Goal: Task Accomplishment & Management: Manage account settings

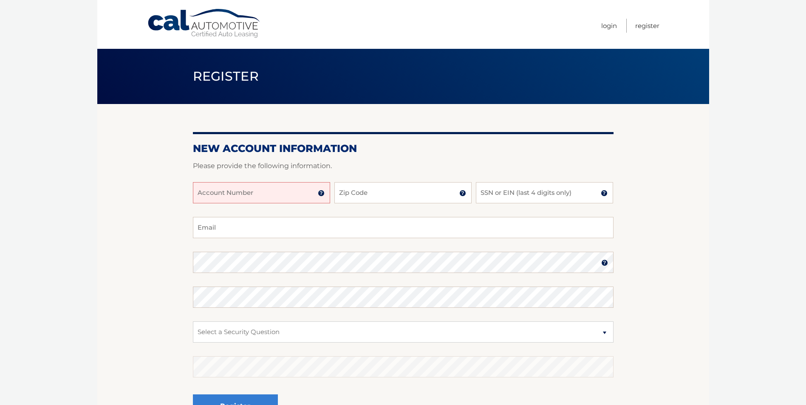
click at [302, 195] on input "Account Number" at bounding box center [261, 192] width 137 height 21
type input "44455974198"
type input "33412"
type input "5637"
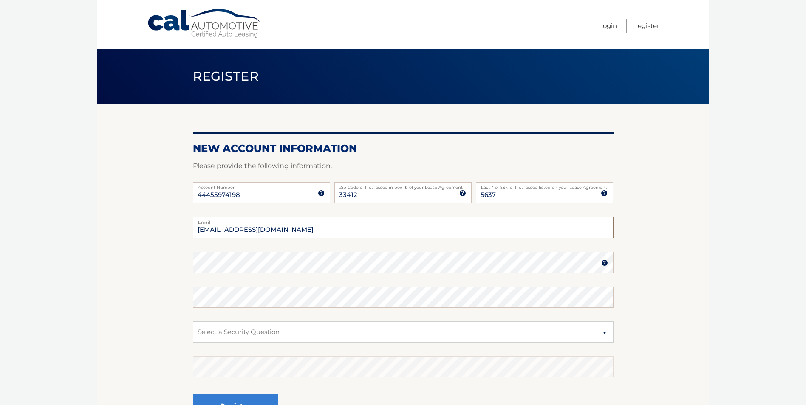
type input "hwfeinberg@gmail.com"
click at [370, 292] on label "Confirm Password" at bounding box center [403, 290] width 421 height 7
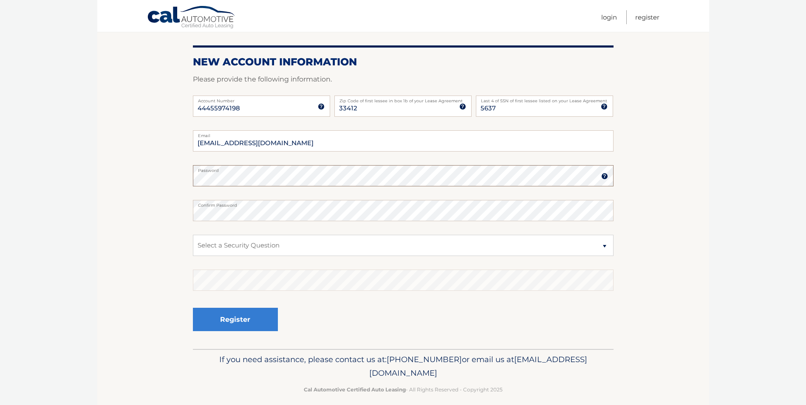
scroll to position [95, 0]
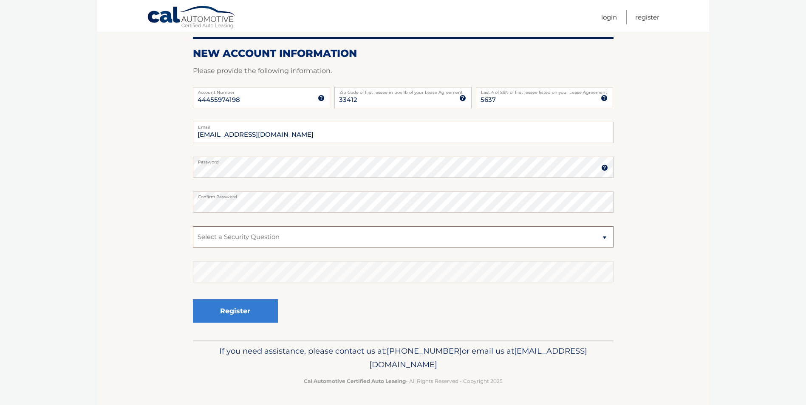
click at [605, 237] on select "Select a Security Question What was the name of your elementary school? What is…" at bounding box center [403, 236] width 421 height 21
select select "2"
click at [193, 226] on select "Select a Security Question What was the name of your elementary school? What is…" at bounding box center [403, 236] width 421 height 21
click at [237, 313] on button "Register" at bounding box center [235, 310] width 85 height 23
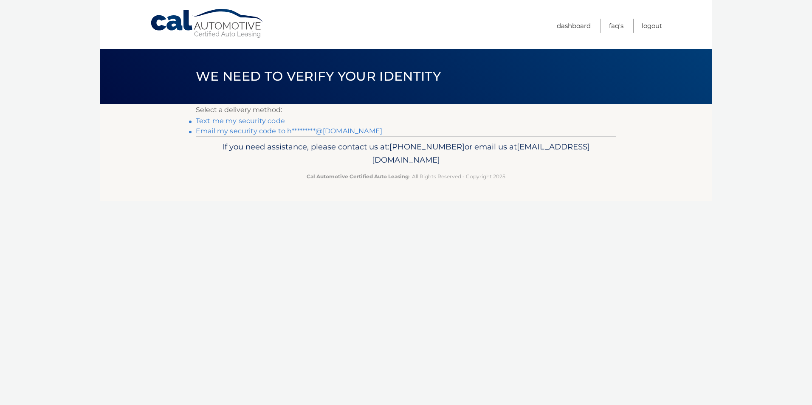
click at [234, 120] on link "Text me my security code" at bounding box center [240, 121] width 89 height 8
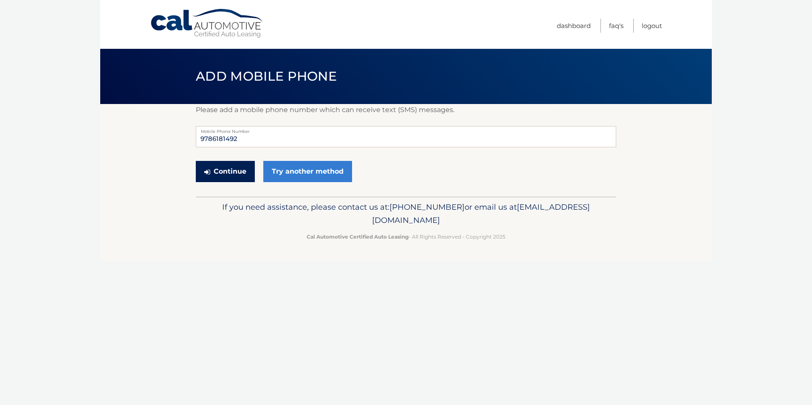
click at [228, 171] on button "Continue" at bounding box center [225, 171] width 59 height 21
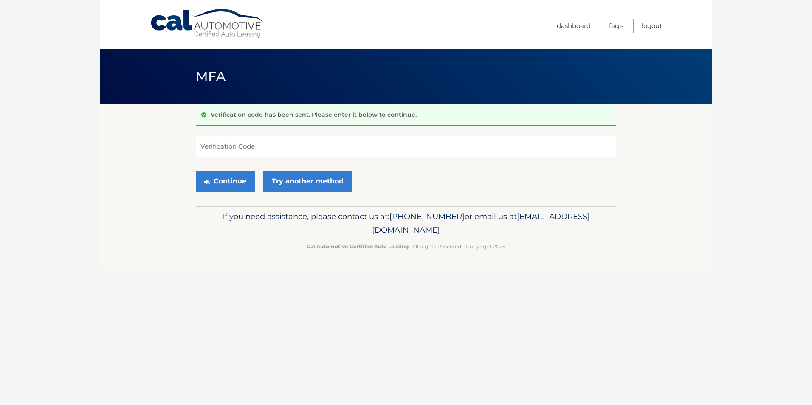
click at [251, 141] on input "Verification Code" at bounding box center [406, 146] width 421 height 21
type input "142784"
click at [230, 183] on button "Continue" at bounding box center [225, 181] width 59 height 21
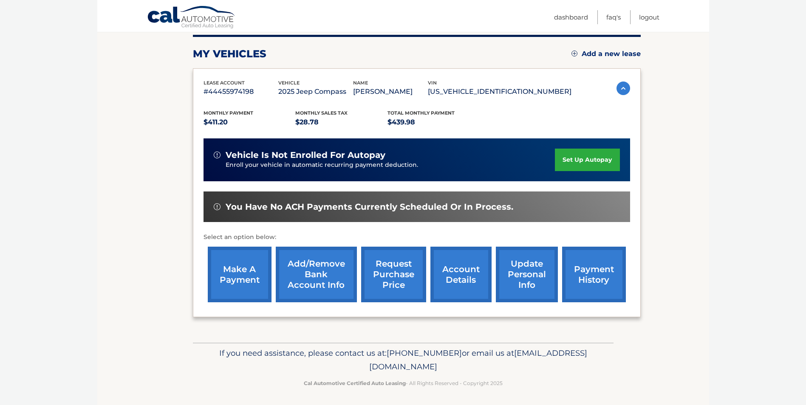
scroll to position [110, 0]
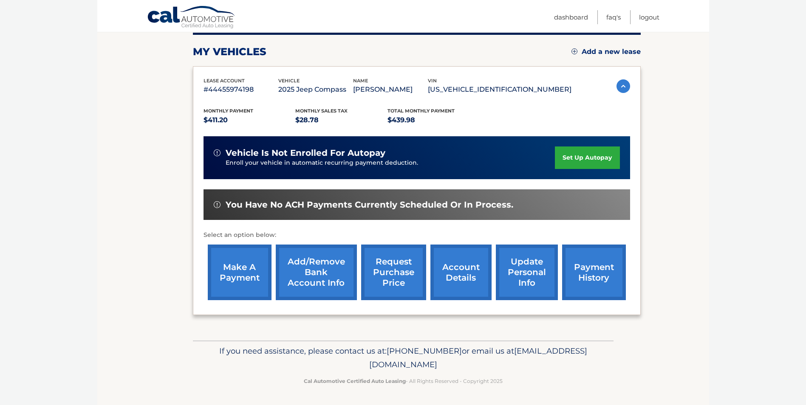
click at [597, 271] on link "payment history" at bounding box center [594, 273] width 64 height 56
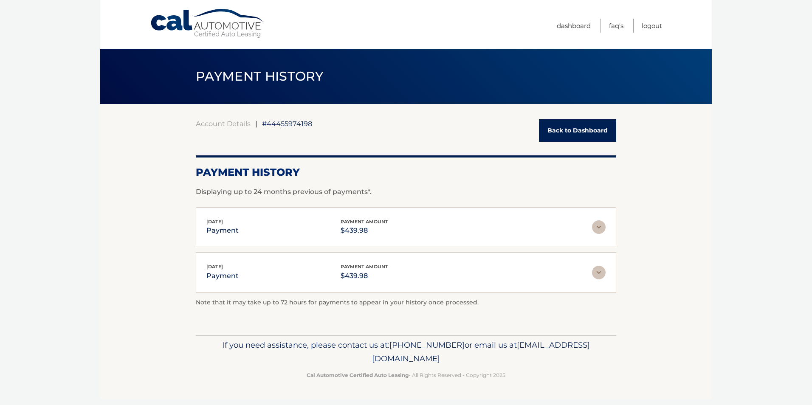
click at [597, 269] on img at bounding box center [599, 273] width 14 height 14
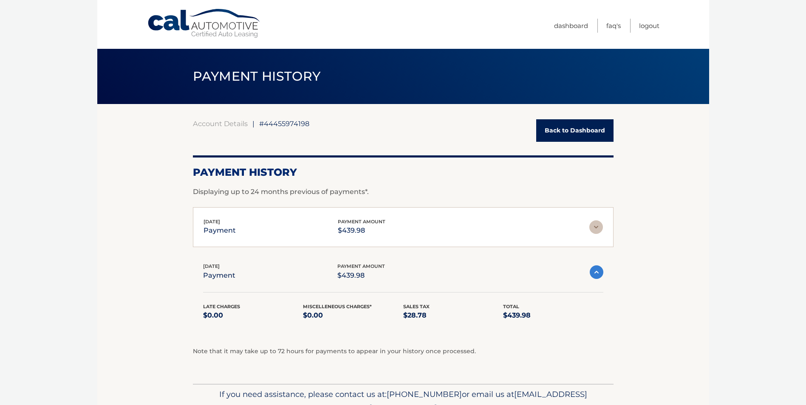
click at [597, 269] on img at bounding box center [597, 273] width 14 height 14
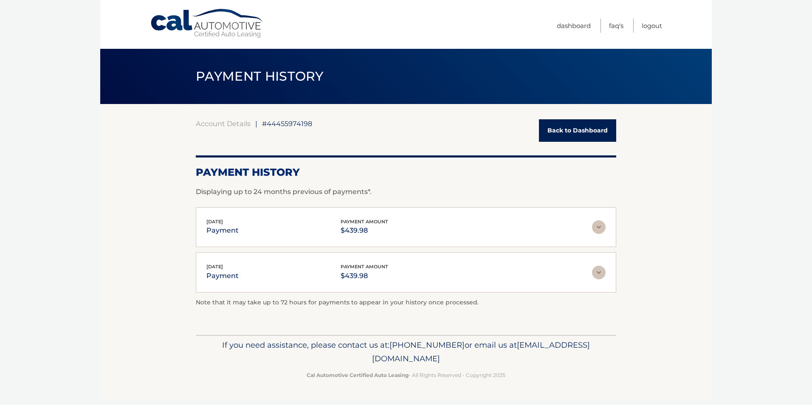
click at [599, 228] on img at bounding box center [599, 227] width 14 height 14
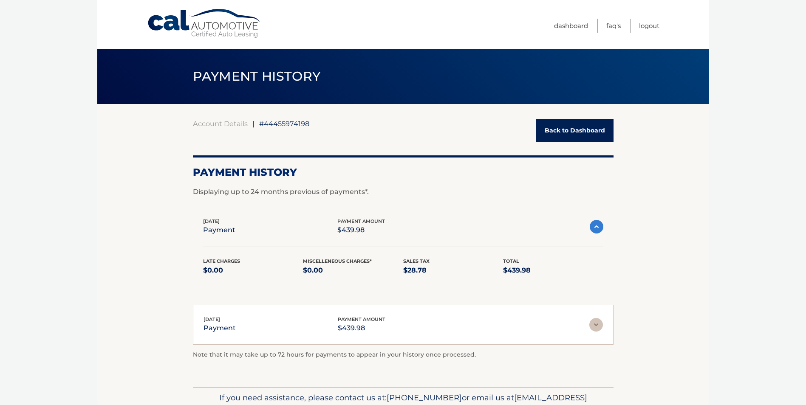
click at [599, 228] on img at bounding box center [597, 227] width 14 height 14
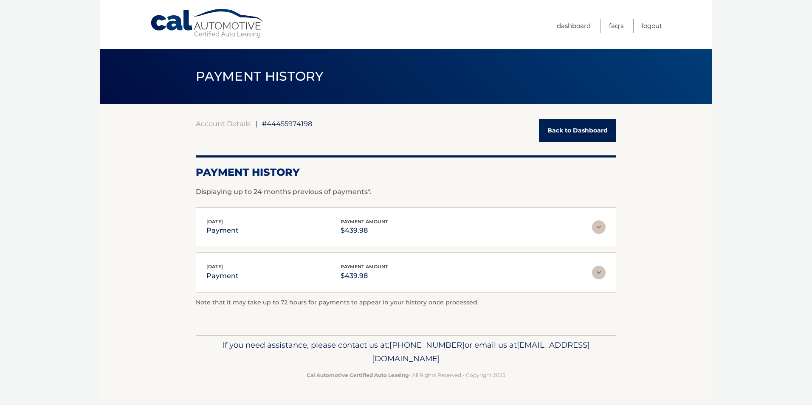
click at [599, 227] on img at bounding box center [599, 227] width 14 height 14
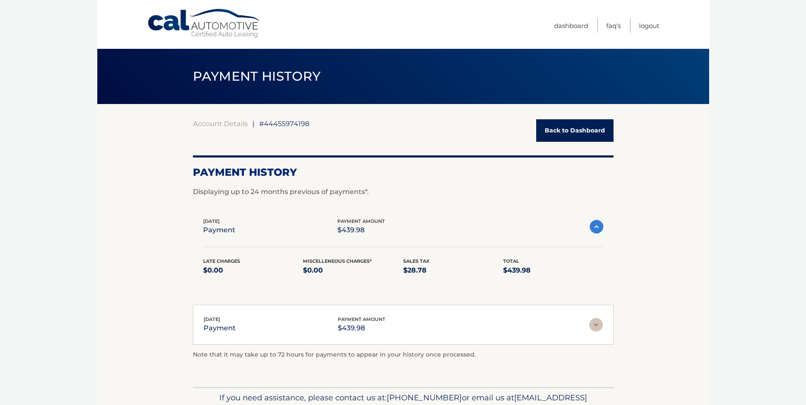
click at [599, 227] on img at bounding box center [597, 227] width 14 height 14
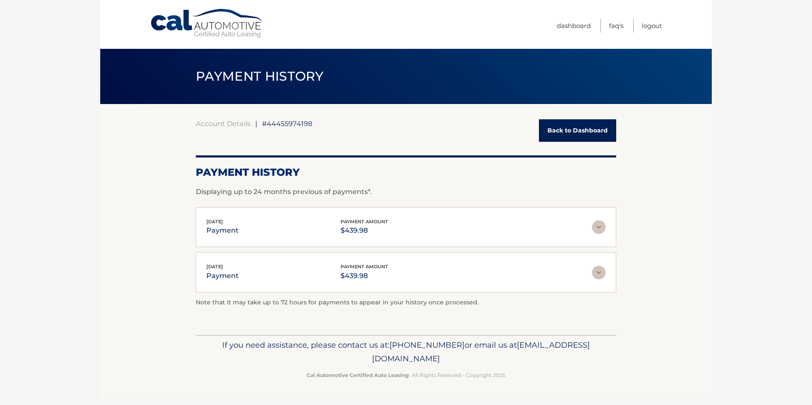
click at [577, 127] on link "Back to Dashboard" at bounding box center [577, 130] width 77 height 23
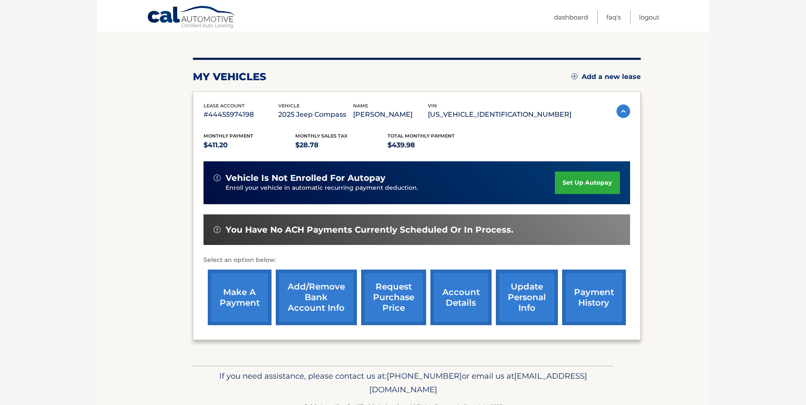
scroll to position [110, 0]
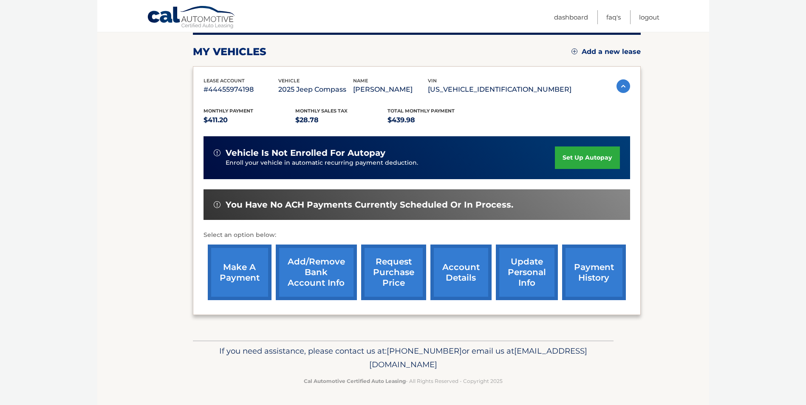
click at [458, 275] on link "account details" at bounding box center [460, 273] width 61 height 56
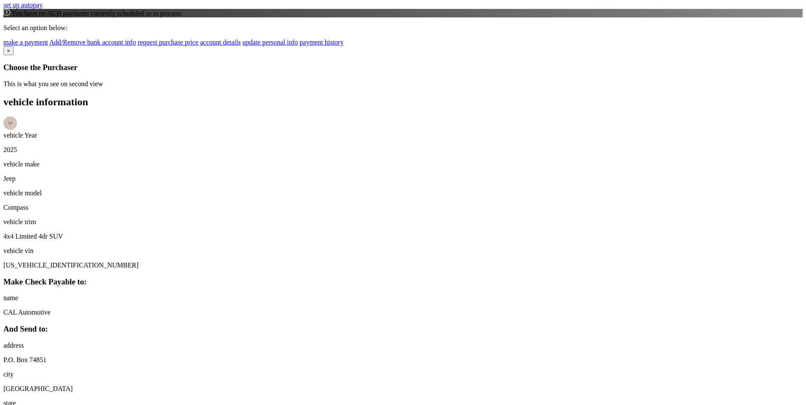
scroll to position [382, 0]
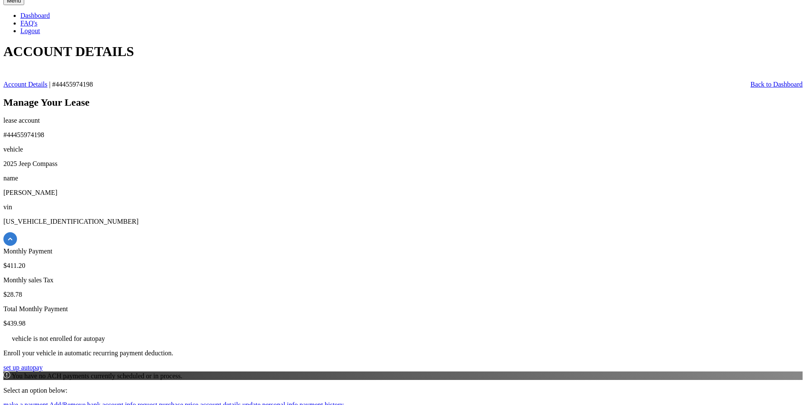
scroll to position [0, 0]
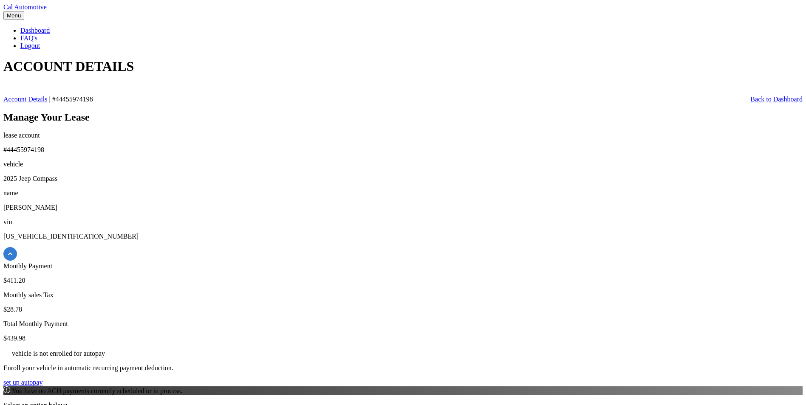
click at [40, 42] on link "Logout" at bounding box center [30, 45] width 20 height 7
